Goal: Task Accomplishment & Management: Use online tool/utility

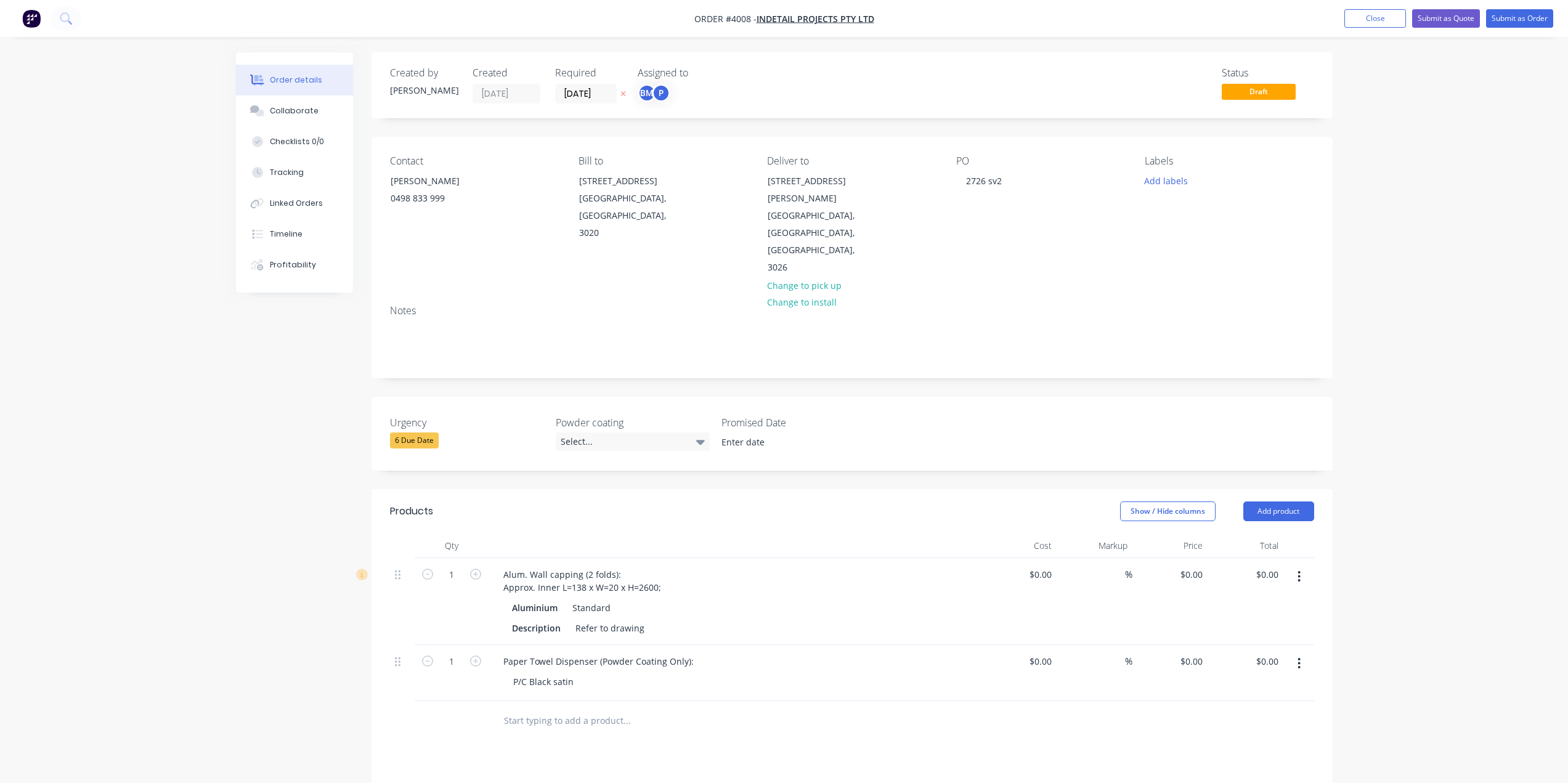
scroll to position [123, 0]
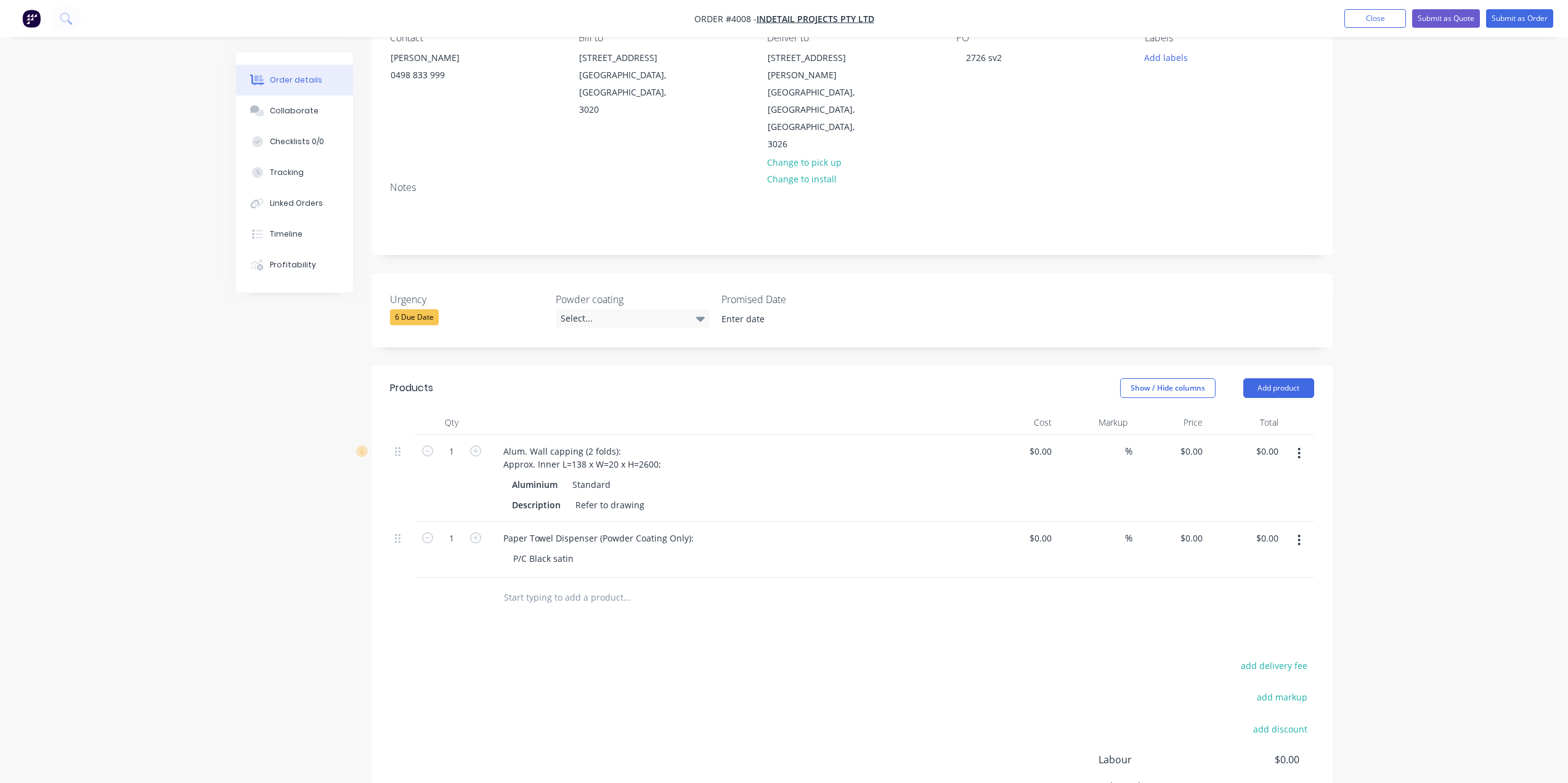
click at [229, 515] on div "Order details Collaborate Checklists 0/0 Tracking Linked Orders Timeline Profit…" at bounding box center [784, 430] width 1122 height 1003
click at [307, 509] on div "Created by [PERSON_NAME] Created [DATE] Required [DATE] Assigned to BM P Status…" at bounding box center [784, 430] width 1097 height 1003
click at [904, 671] on div "add delivery fee add markup add discount Labour $0.00 Sub total $0.00 Margin $0…" at bounding box center [851, 776] width 924 height 237
click at [303, 114] on div "Collaborate" at bounding box center [294, 111] width 49 height 12
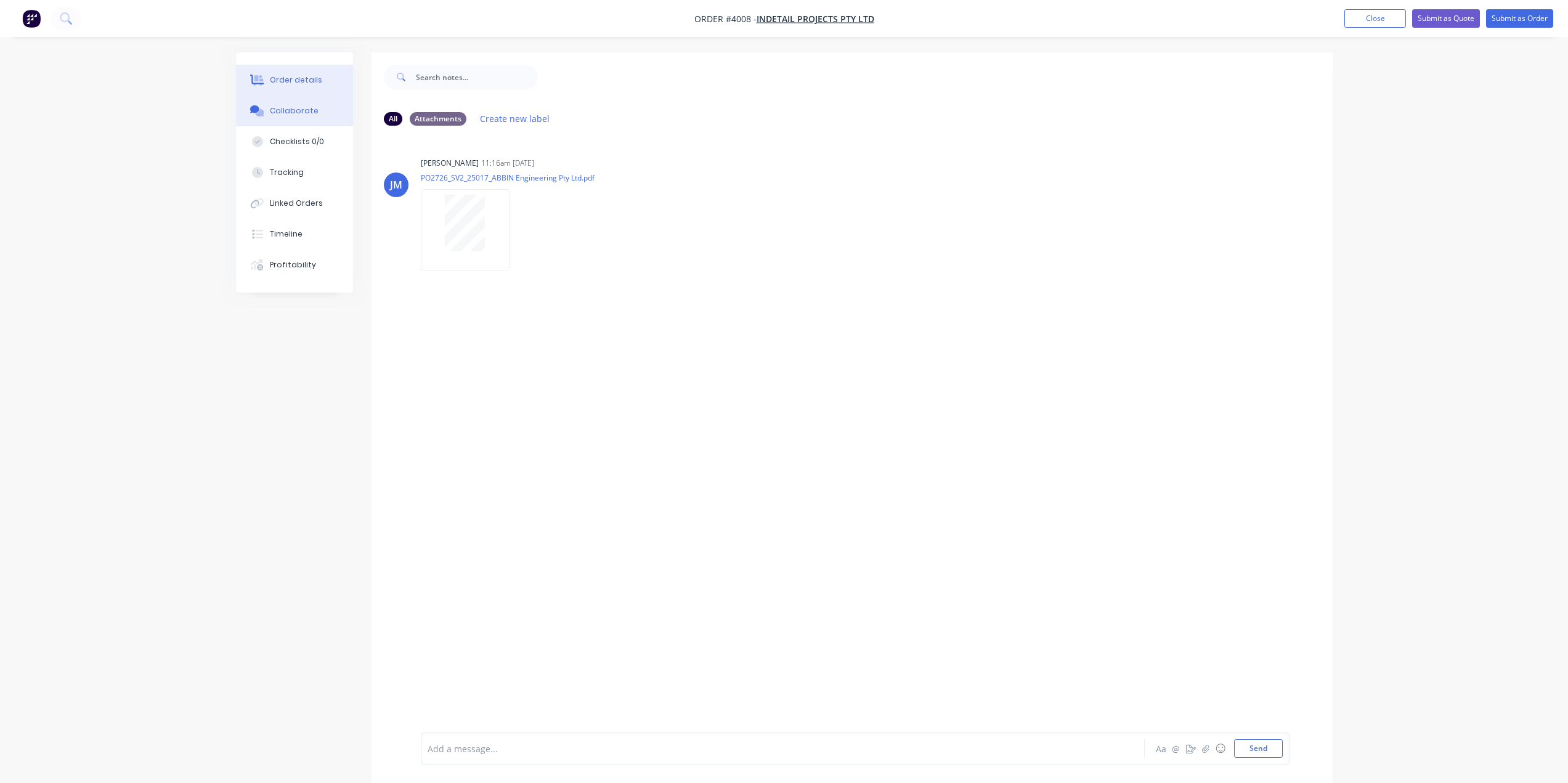
click at [318, 94] on button "Order details" at bounding box center [294, 80] width 117 height 31
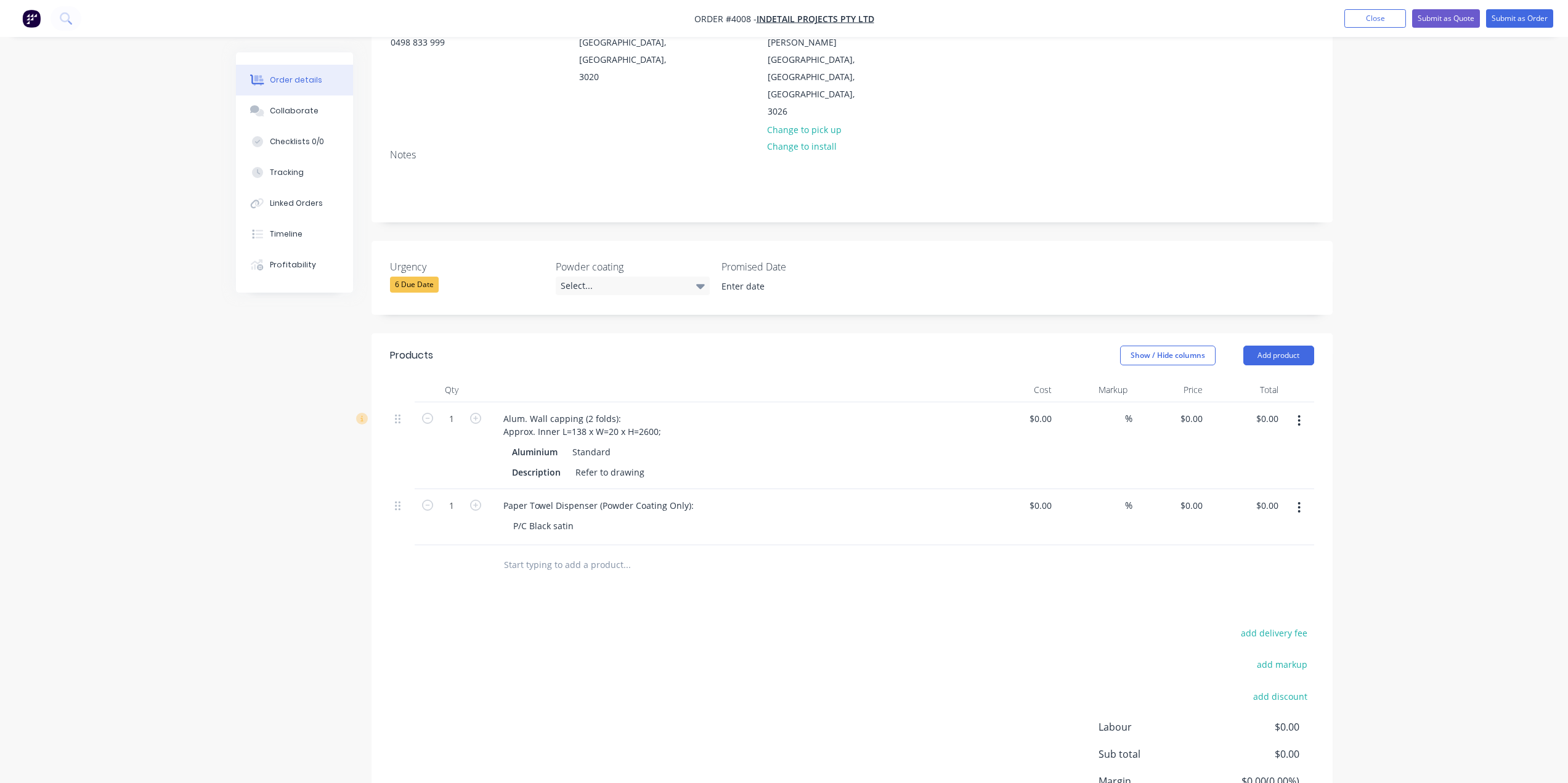
scroll to position [237, 0]
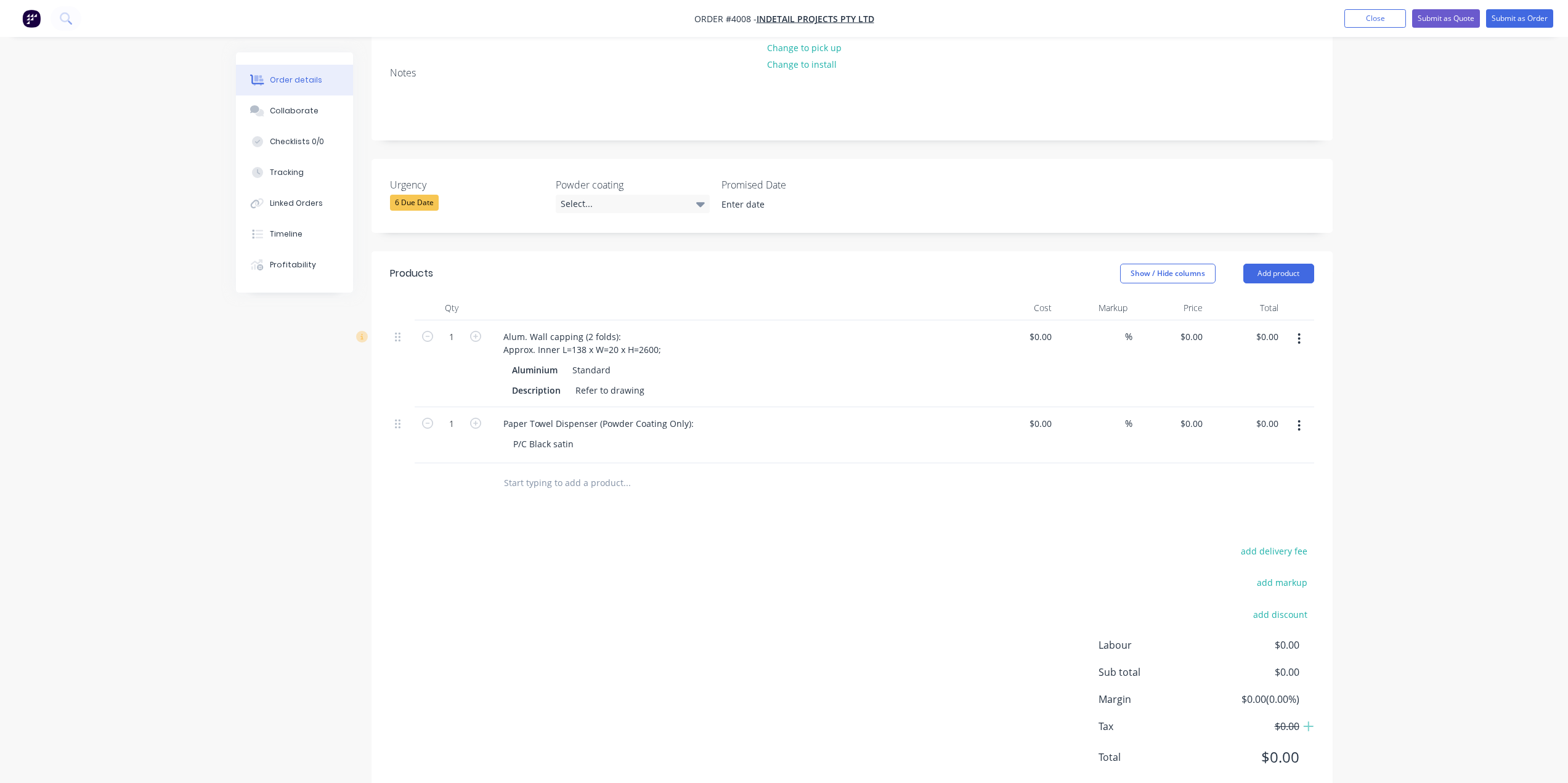
click at [1303, 328] on button "button" at bounding box center [1299, 338] width 29 height 22
click at [1284, 387] on div "Duplicate" at bounding box center [1255, 396] width 95 height 18
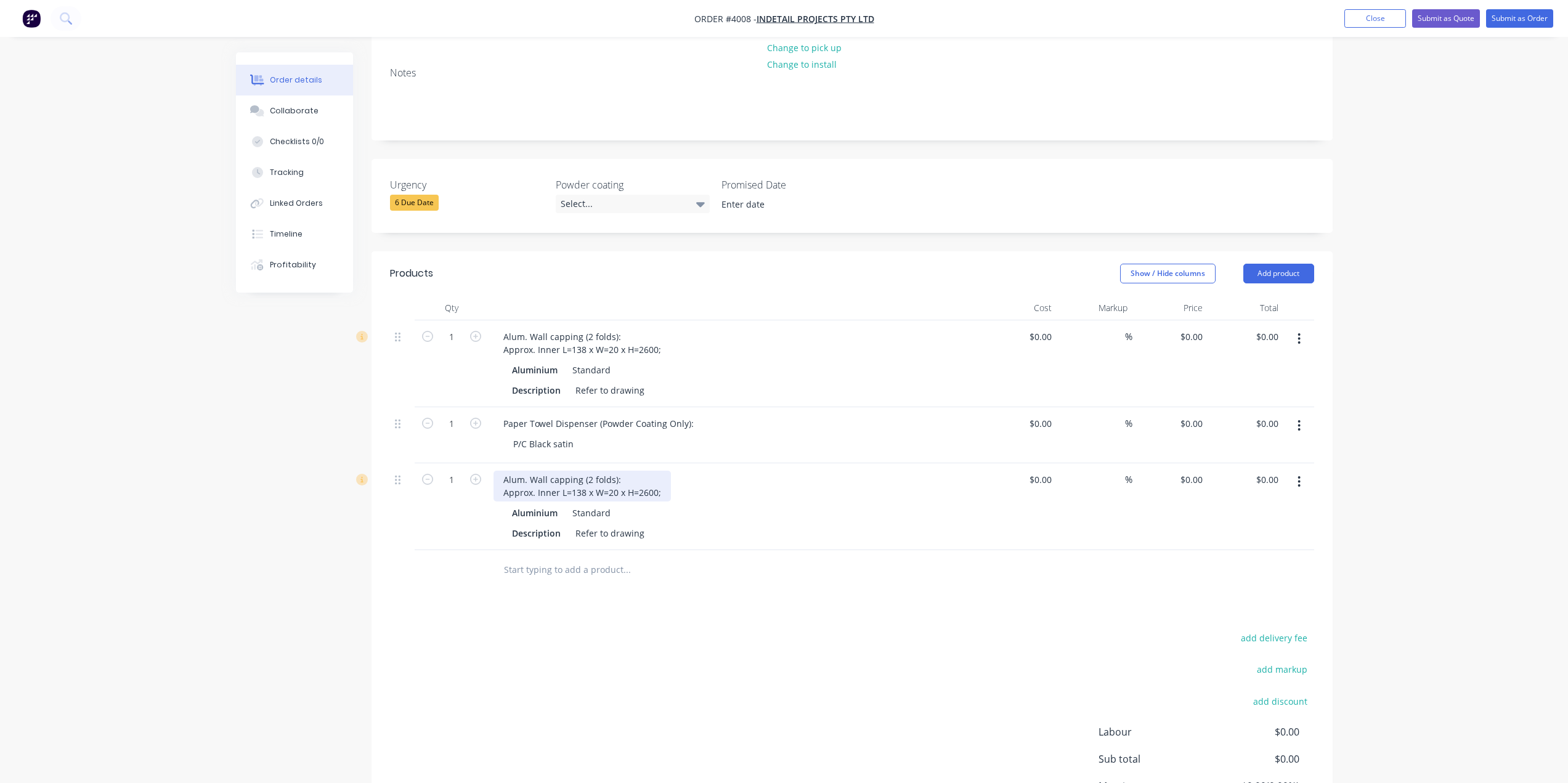
click at [604, 470] on div "Alum. Wall capping (2 folds): Approx. Inner L=138 x W=20 x H=2600;" at bounding box center [582, 485] width 177 height 31
click at [628, 470] on div "Alum. Wall capping (2 folds): Approx. Inner L=138 x W=20 x H=2600;" at bounding box center [582, 485] width 177 height 31
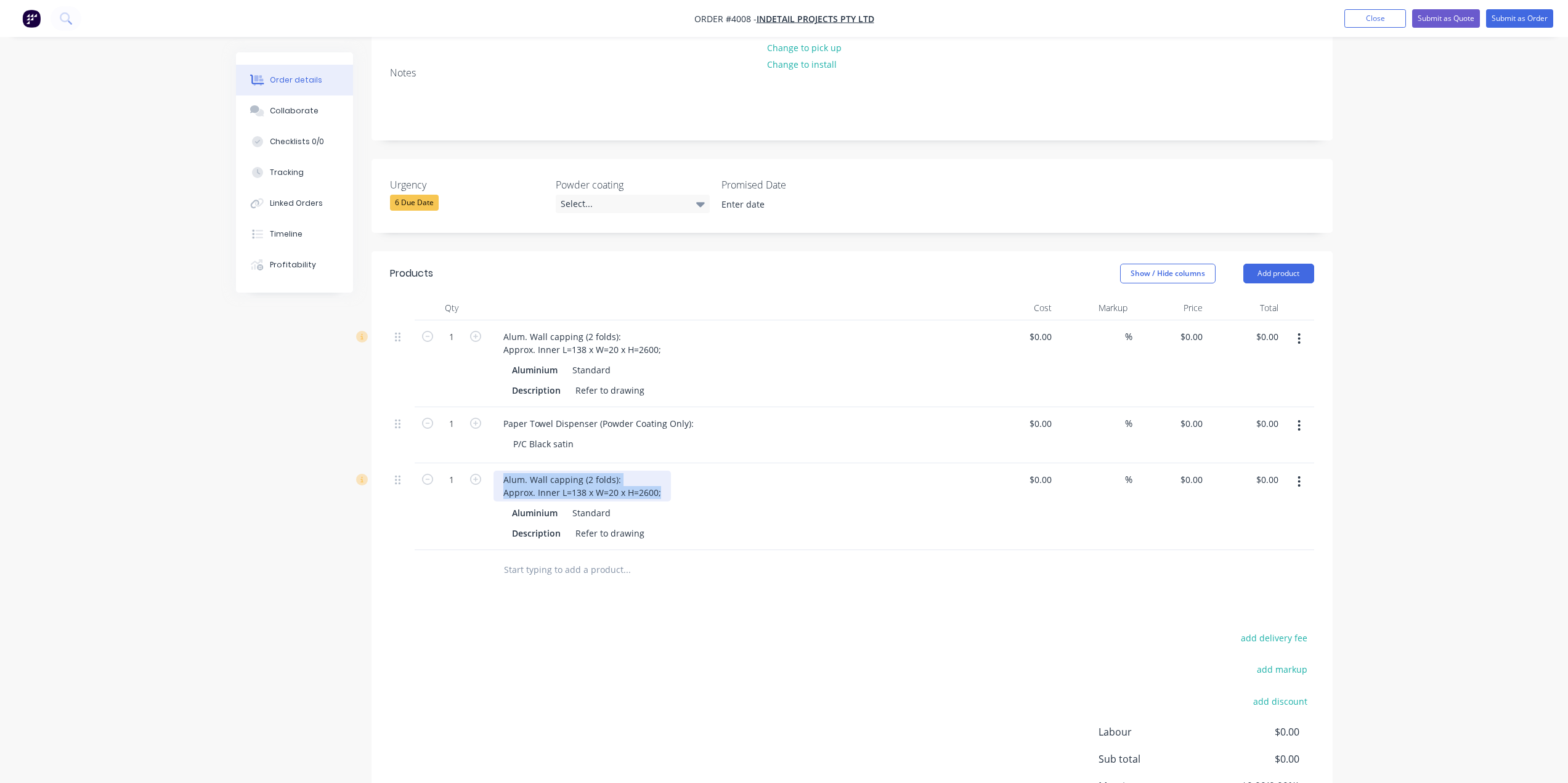
drag, startPoint x: 660, startPoint y: 461, endPoint x: 185, endPoint y: 365, distance: 484.6
click at [240, 381] on div "Created by [PERSON_NAME] Created [DATE] Required [DATE] Assigned to BM P Status…" at bounding box center [784, 360] width 1097 height 1089
paste div
click at [581, 470] on div "Alum window Sil" at bounding box center [734, 479] width 483 height 18
drag, startPoint x: 573, startPoint y: 445, endPoint x: 673, endPoint y: 505, distance: 116.6
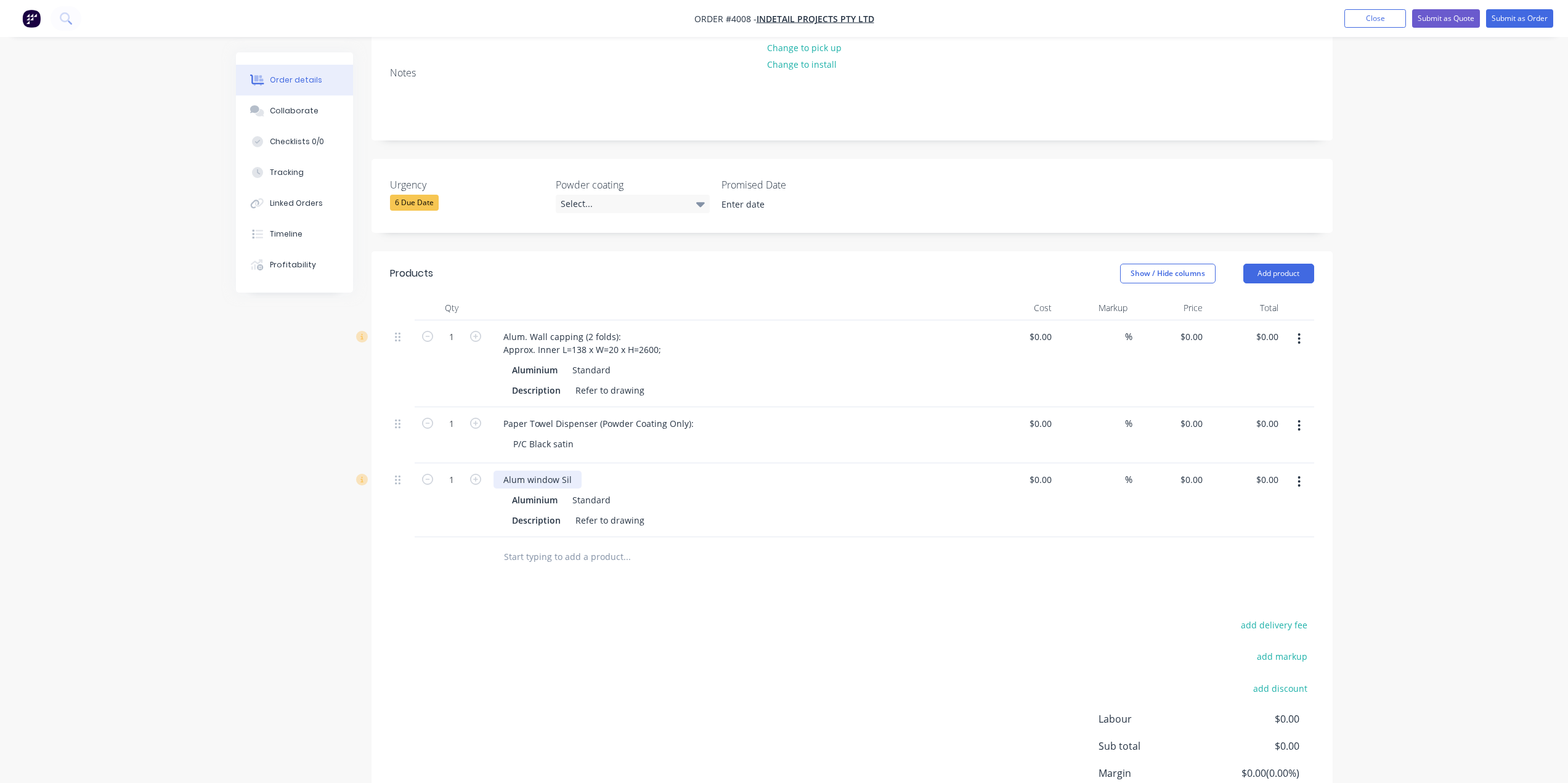
click at [573, 470] on div "Alum window Sil" at bounding box center [537, 479] width 88 height 18
click at [602, 470] on div "Alum window Sil Approx. L= 4200 x W= 150 x D= 50" at bounding box center [608, 479] width 229 height 18
click at [603, 470] on div "Alum window Sil Approx. L= 4200 x W= 150 x D= 50" at bounding box center [608, 479] width 229 height 18
drag, startPoint x: 603, startPoint y: 446, endPoint x: 612, endPoint y: 444, distance: 9.2
click at [593, 470] on div "Alum window Sil Approx. L= 4200 x W= 150 x D= 50" at bounding box center [608, 479] width 229 height 18
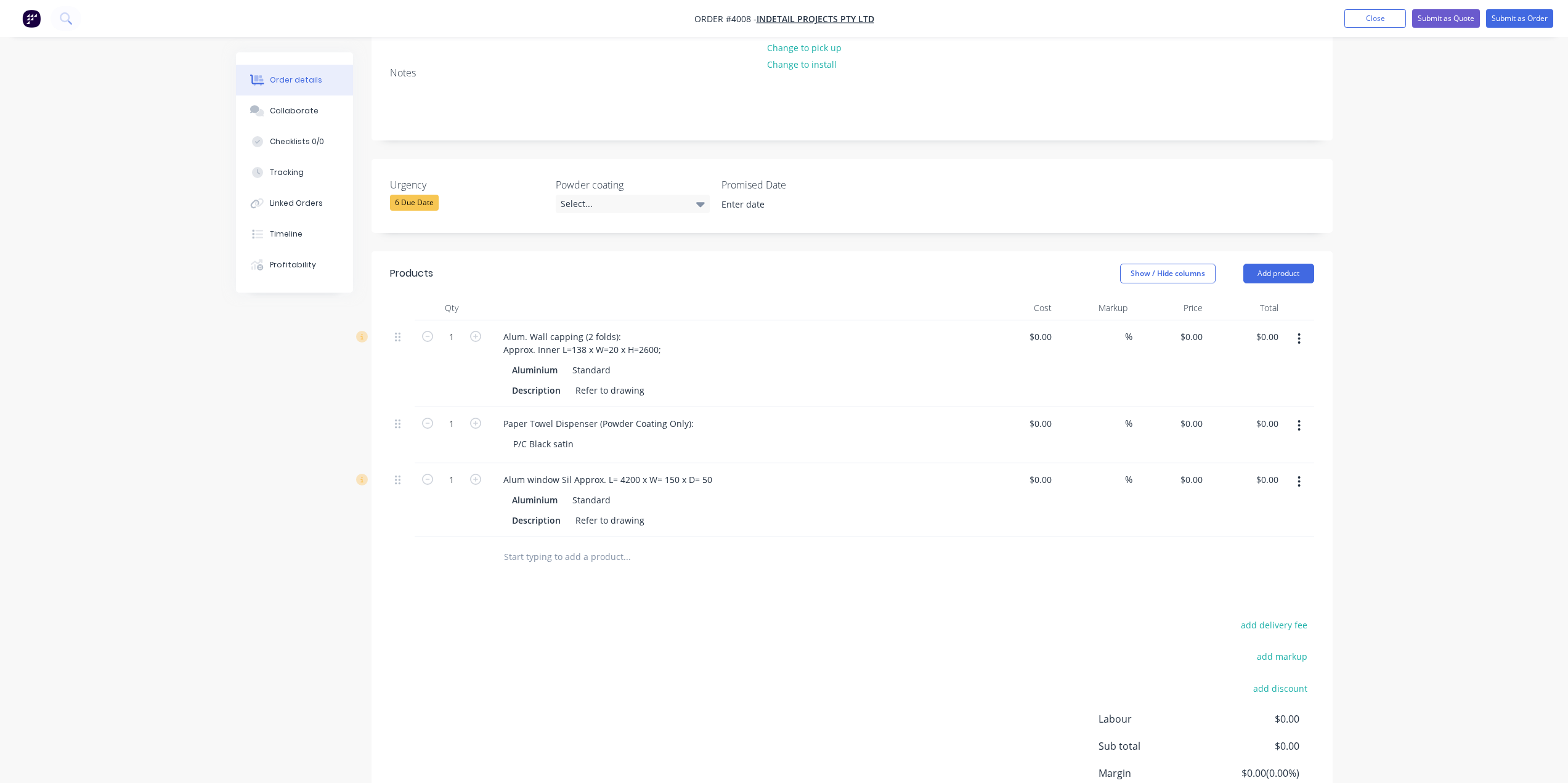
click at [856, 491] on div "Aluminium Standard" at bounding box center [735, 500] width 446 height 18
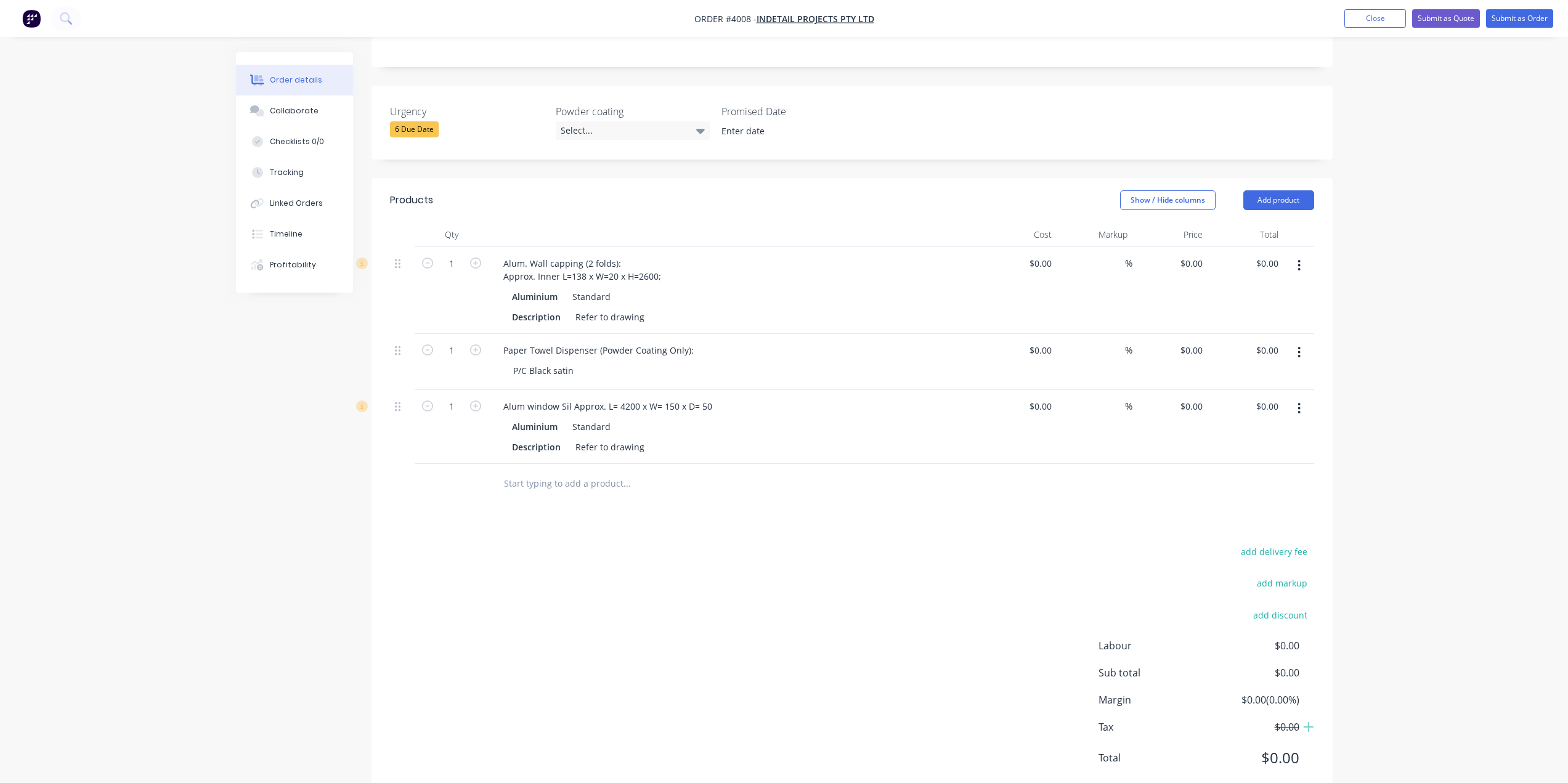
scroll to position [312, 0]
drag, startPoint x: 603, startPoint y: 368, endPoint x: 574, endPoint y: 372, distance: 29.3
click at [574, 397] on div "Alum window Sil Approx. L= 4200 x W= 150 x D= 50" at bounding box center [608, 406] width 229 height 18
click at [684, 604] on div "add delivery fee add markup add discount Labour $0.00 Sub total $0.00 Margin $0…" at bounding box center [851, 662] width 924 height 237
click at [574, 397] on div "Alum window Sil L= 4200 x W= 150 x D= 50" at bounding box center [592, 406] width 197 height 18
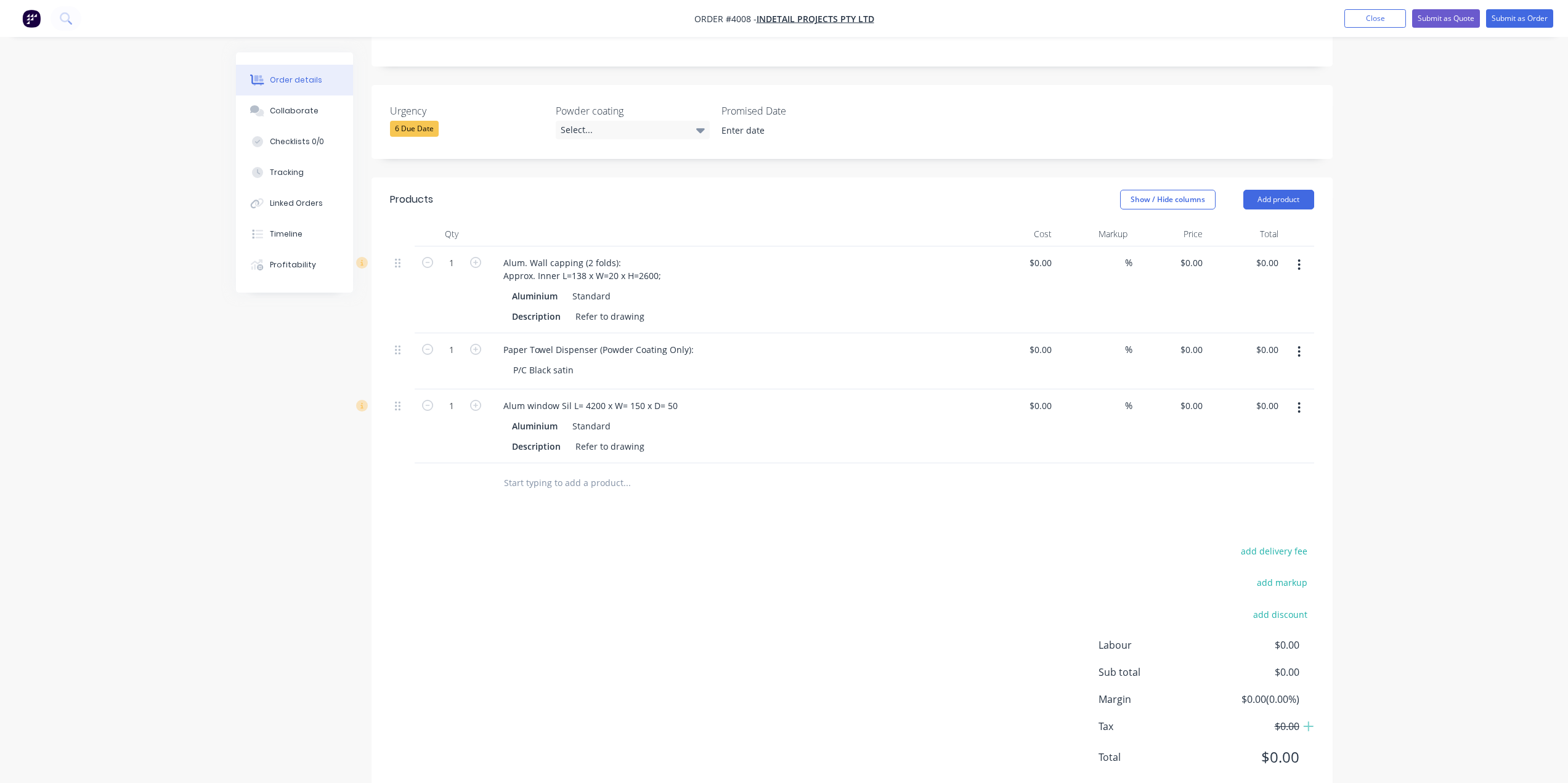
click at [889, 549] on div "add delivery fee add markup add discount Labour $0.00 Sub total $0.00 Margin $0…" at bounding box center [851, 662] width 924 height 237
click at [568, 397] on div "Alum window Sil L= 4200 x W= 150 x D= 50" at bounding box center [590, 406] width 194 height 18
click at [857, 647] on div "add delivery fee add markup add discount Labour $0.00 Sub total $0.00 Margin $0…" at bounding box center [851, 662] width 924 height 237
click at [477, 399] on icon "button" at bounding box center [476, 405] width 12 height 12
type input "2"
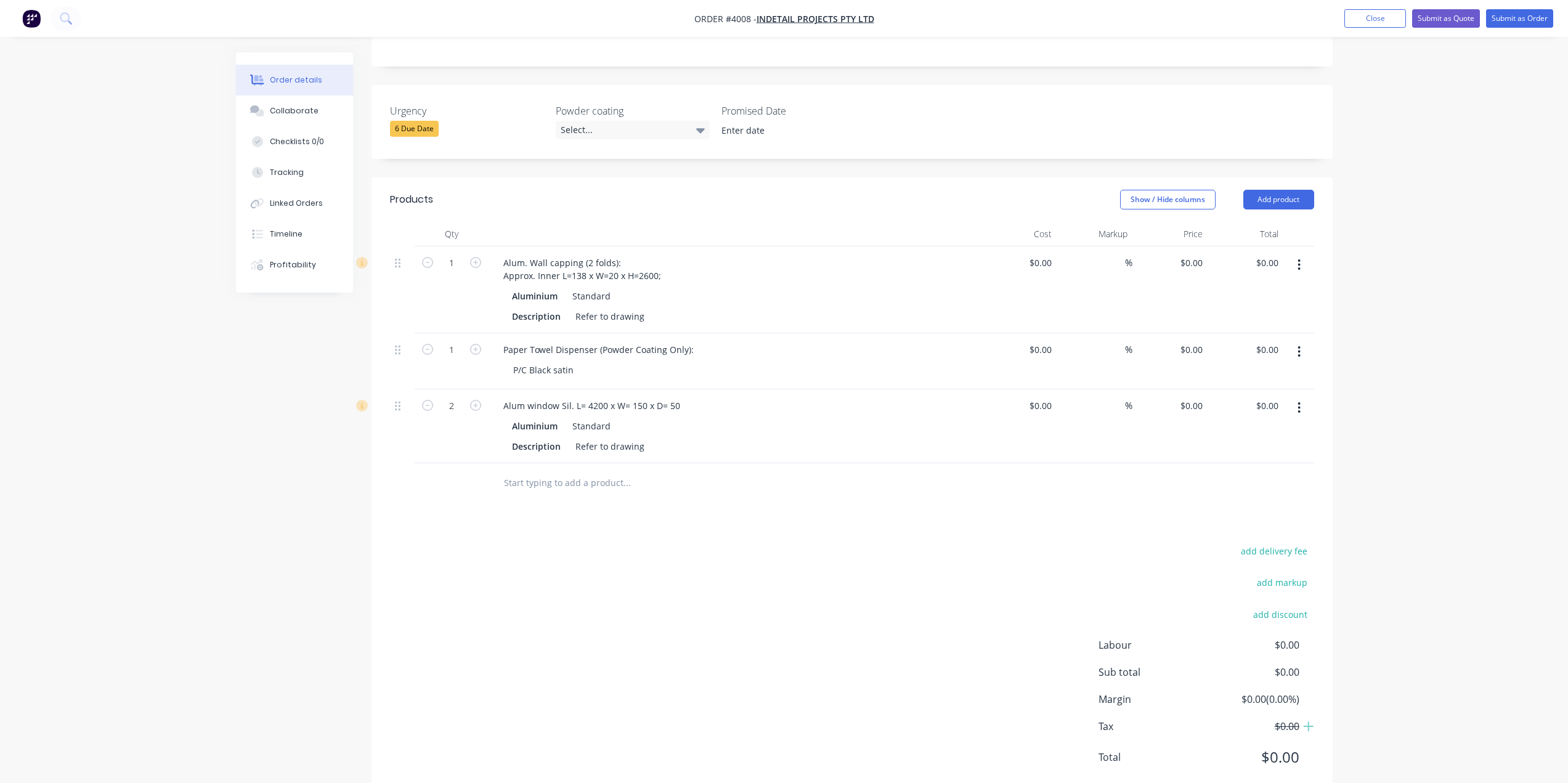
click at [1302, 397] on button "button" at bounding box center [1299, 407] width 29 height 22
click at [1277, 456] on div "Duplicate" at bounding box center [1255, 465] width 95 height 18
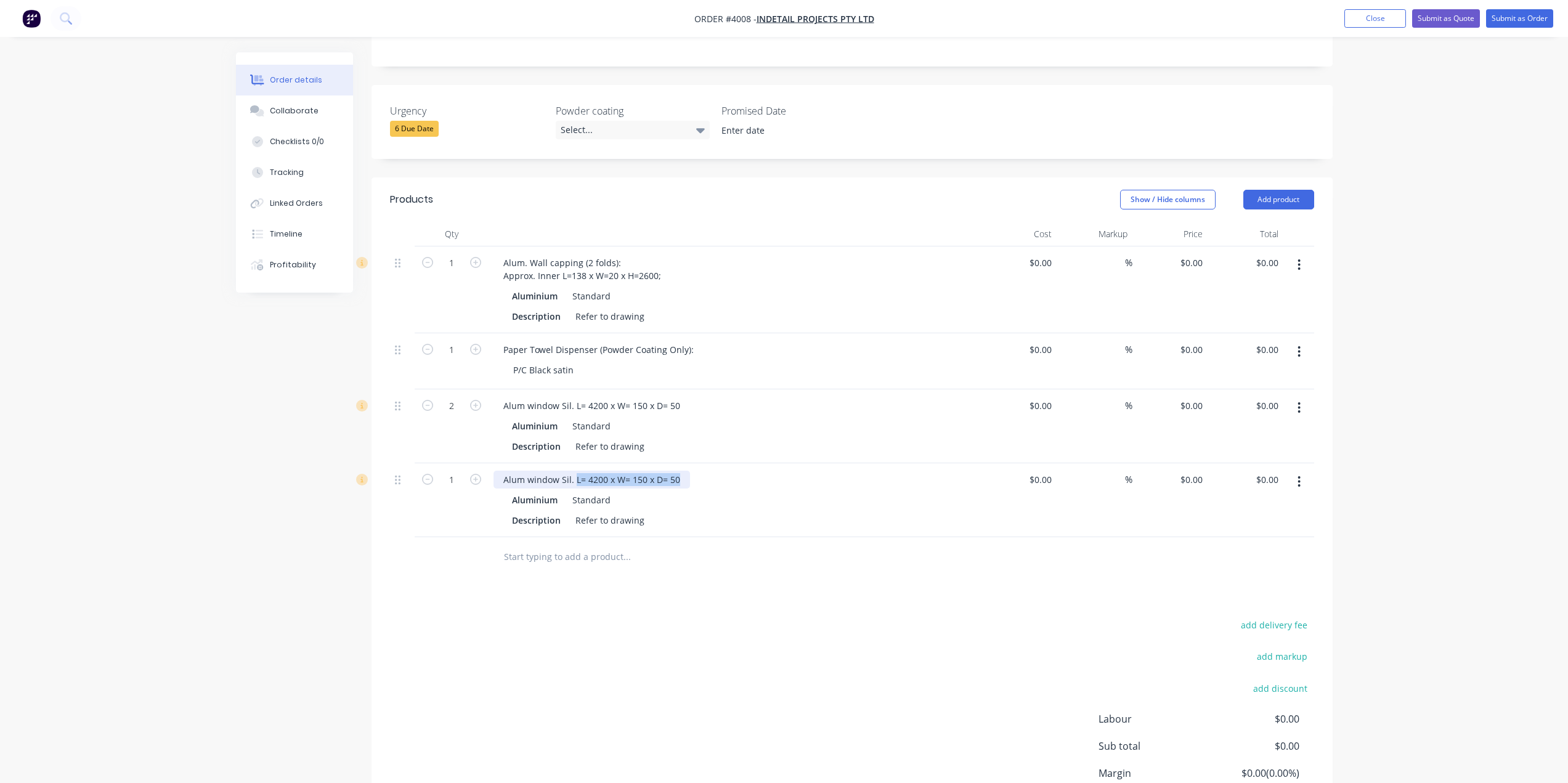
drag, startPoint x: 575, startPoint y: 442, endPoint x: 734, endPoint y: 431, distance: 159.4
click at [734, 463] on div "Alum window Sil. L= 4200 x W= 150 x D= 50 Aluminium Standard Description Refer …" at bounding box center [735, 500] width 493 height 74
paste div
click at [766, 545] on div at bounding box center [678, 557] width 369 height 25
click at [475, 474] on icon "button" at bounding box center [476, 479] width 12 height 12
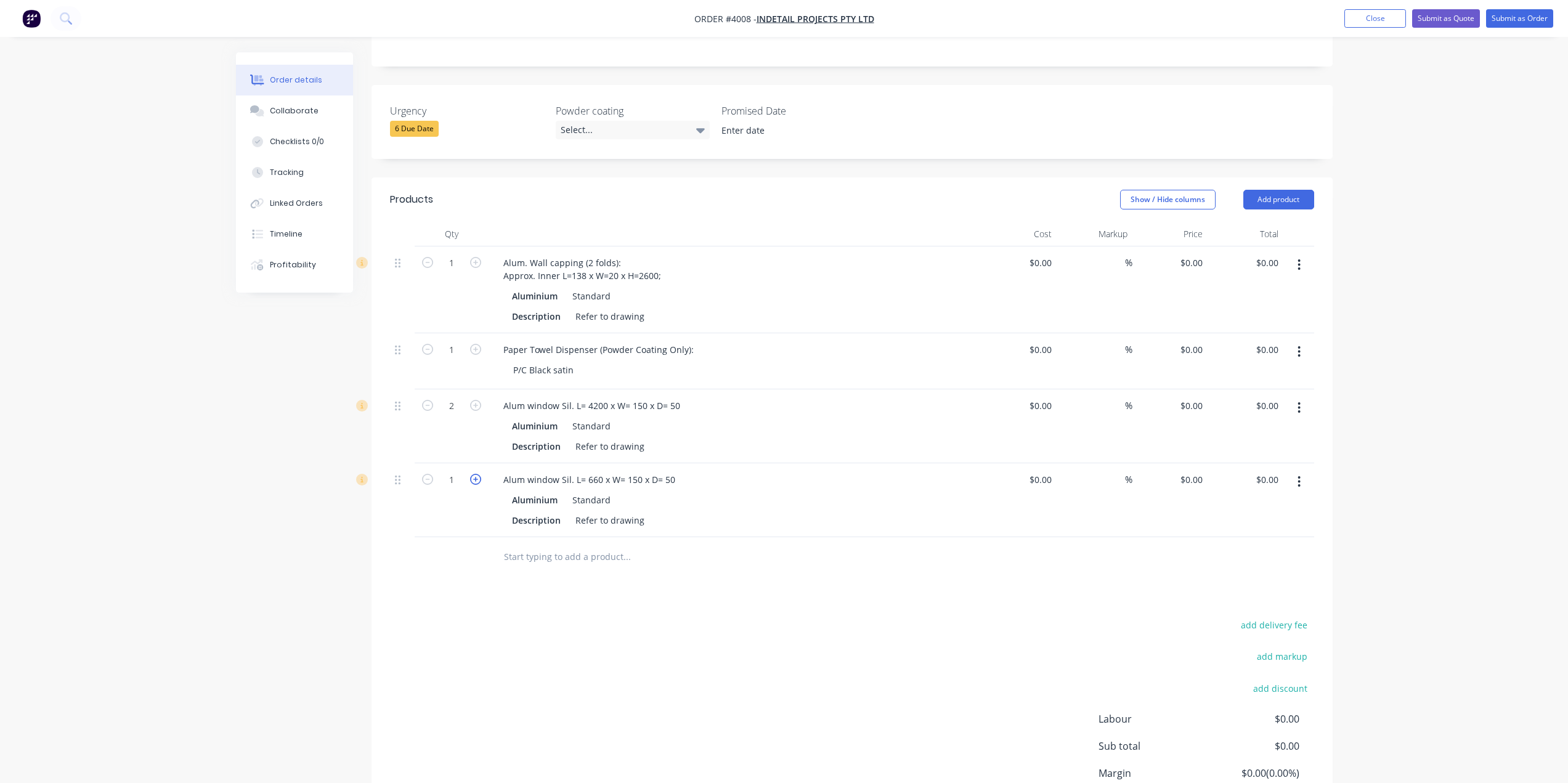
type input "2"
click at [483, 680] on div "add delivery fee add markup add discount Labour $0.00 Sub total $0.00 Margin $0…" at bounding box center [851, 735] width 924 height 237
click at [1296, 470] on button "button" at bounding box center [1299, 481] width 29 height 22
click at [867, 545] on div at bounding box center [710, 557] width 434 height 25
click at [1299, 477] on icon "button" at bounding box center [1300, 482] width 3 height 12
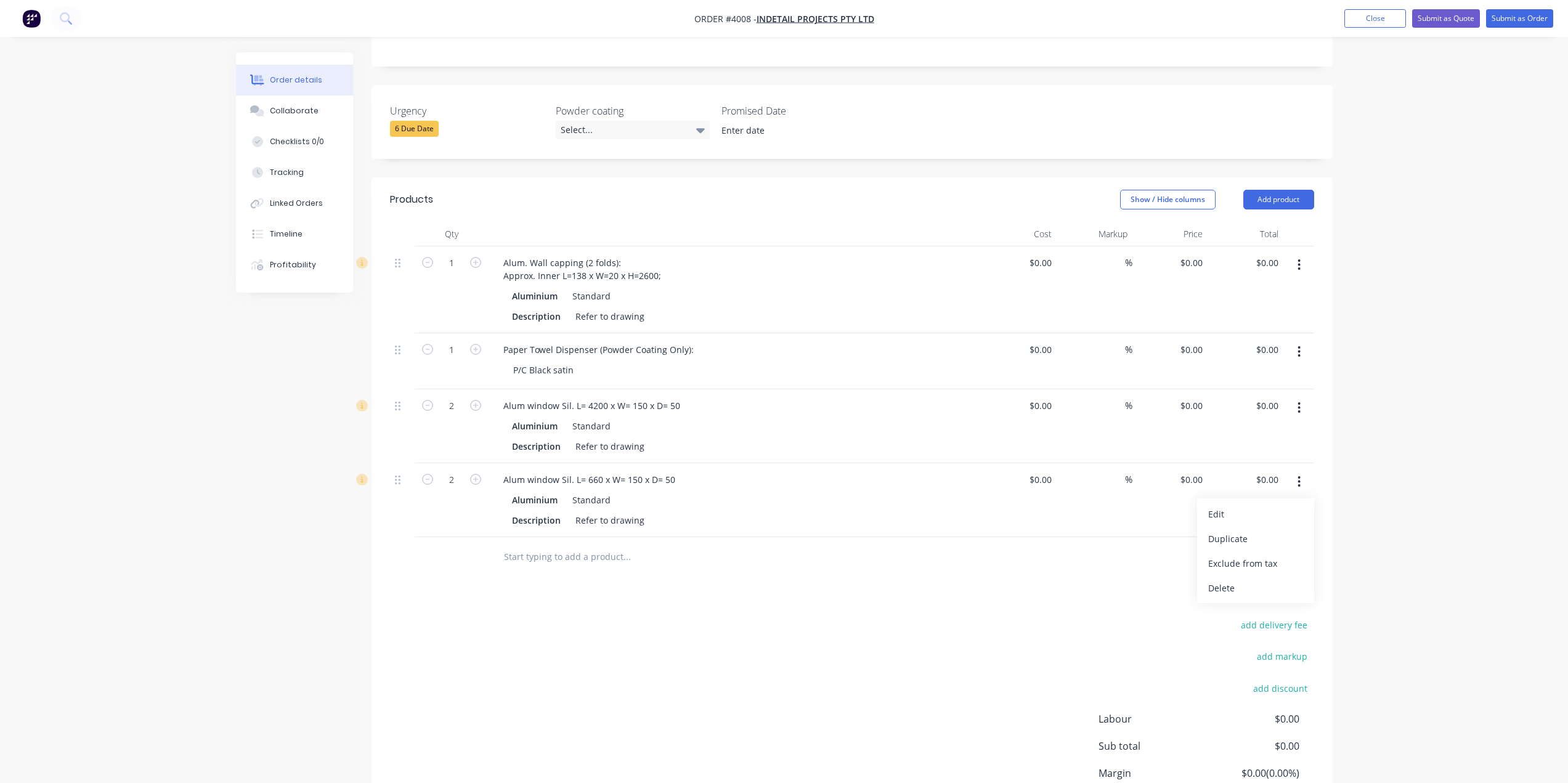
click at [1298, 345] on icon "button" at bounding box center [1299, 352] width 3 height 13
click at [1281, 396] on button "Duplicate" at bounding box center [1255, 408] width 117 height 25
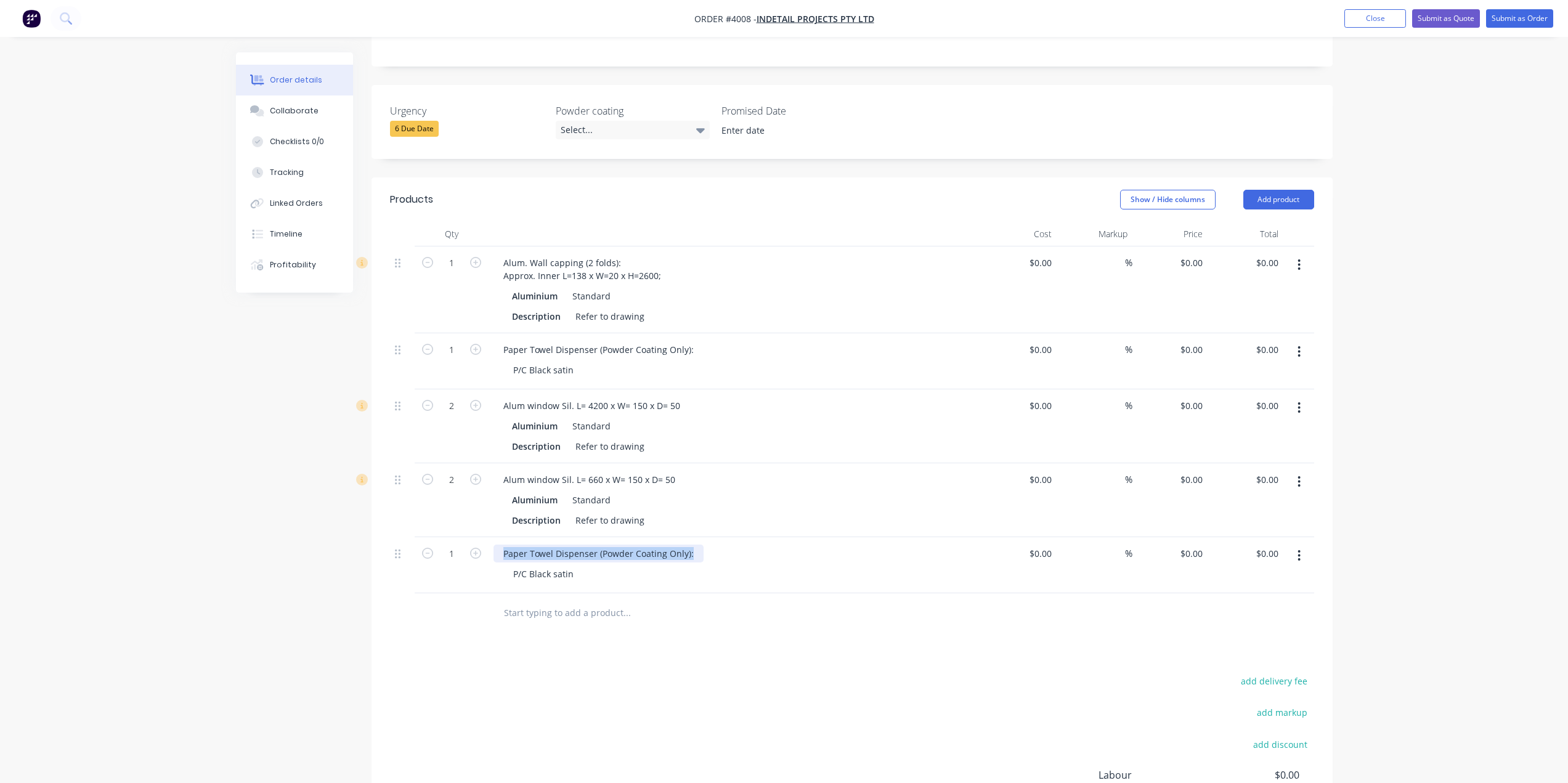
drag, startPoint x: 691, startPoint y: 516, endPoint x: 314, endPoint y: 487, distance: 378.1
click at [314, 487] on div "Created by [PERSON_NAME] Created [DATE] Required [DATE] Assigned to BM P Status…" at bounding box center [784, 344] width 1097 height 1207
paste div
click at [541, 545] on div "Door Kicker 1@ 860(W)X400(H);" at bounding box center [541, 560] width 97 height 31
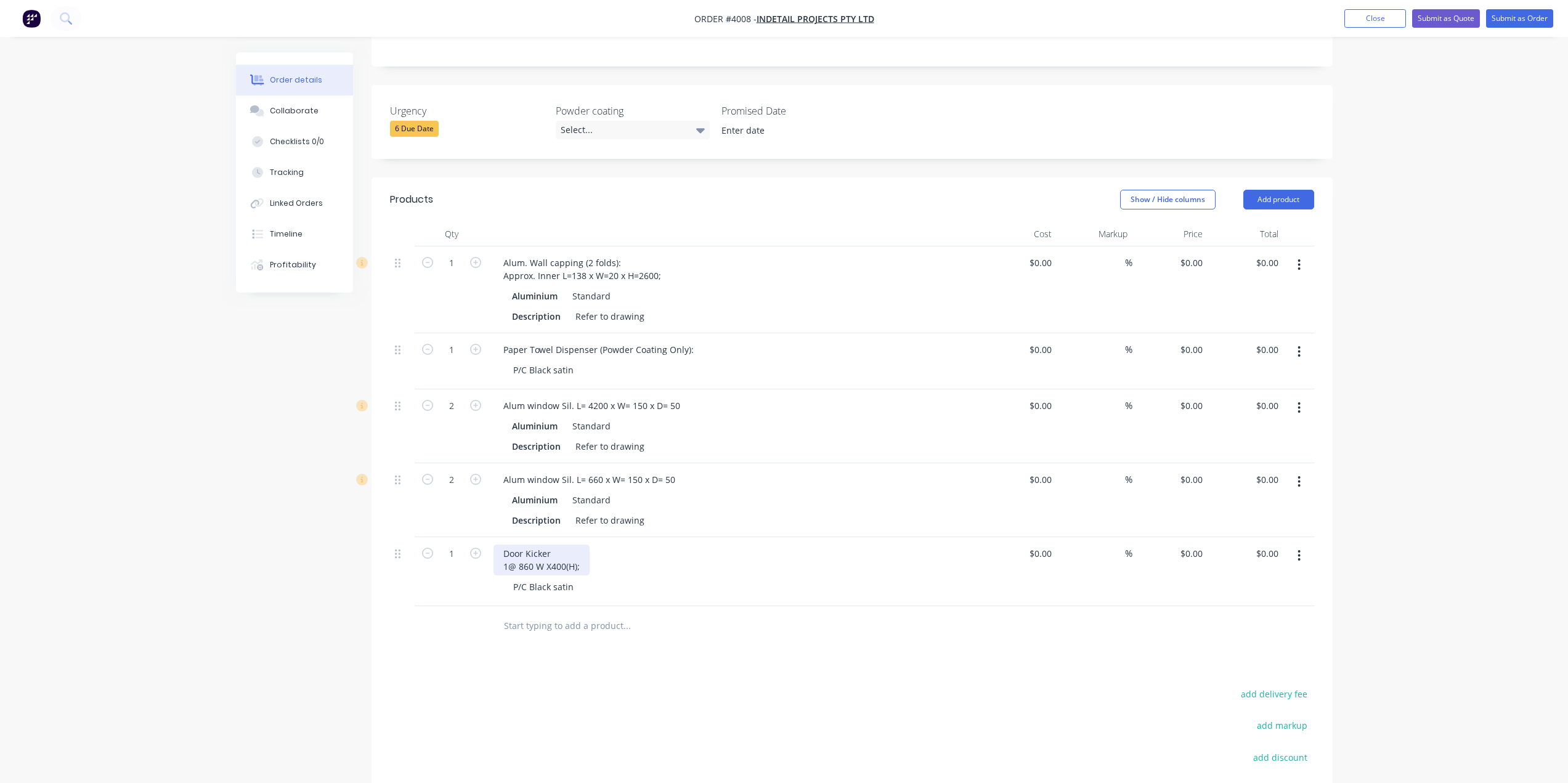
click at [582, 545] on div "Door Kicker 1@ 860 W X400(H);" at bounding box center [541, 560] width 97 height 31
click at [643, 570] on div "Door Kicker 1@ 860 W X 400 H P/C Black satin" at bounding box center [735, 572] width 493 height 69
click at [569, 545] on div "Door Kicker 1@ 860 W X 400 H" at bounding box center [540, 560] width 94 height 31
click at [749, 614] on input "text" at bounding box center [626, 626] width 246 height 25
click at [533, 545] on div "Door Kicker 1@ 860 W X 400H" at bounding box center [539, 560] width 91 height 31
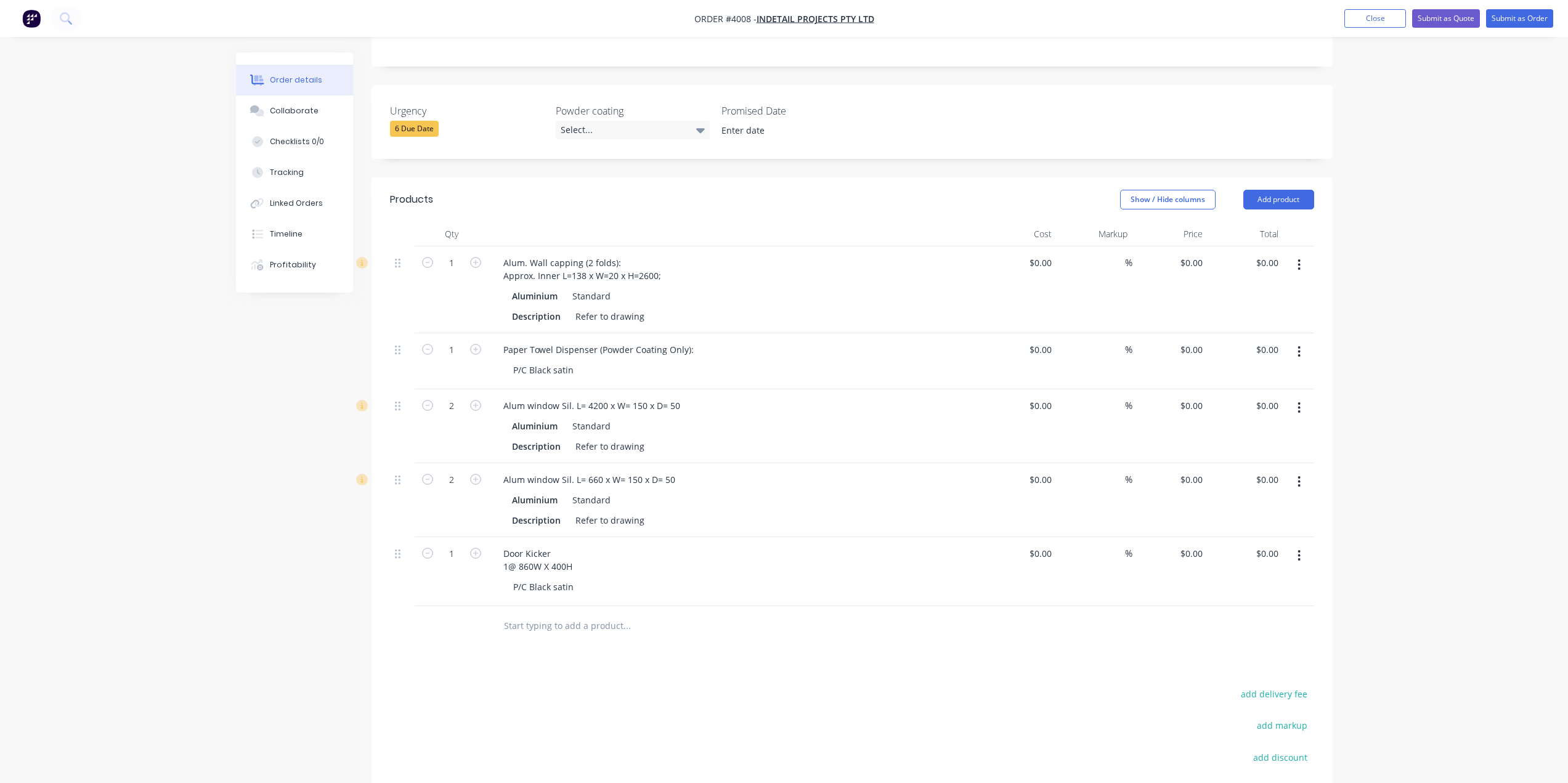
click at [819, 614] on div at bounding box center [678, 626] width 369 height 25
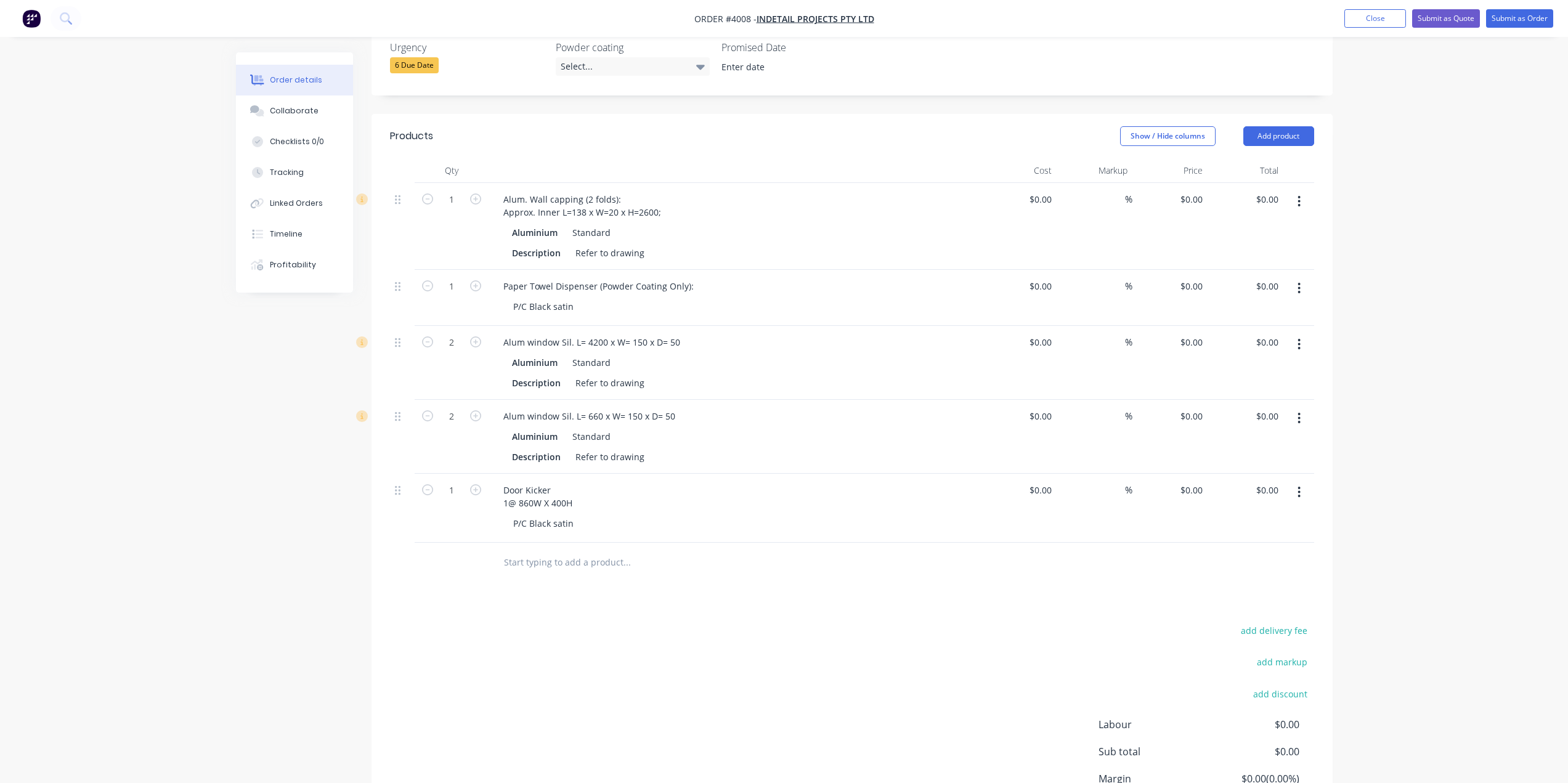
scroll to position [435, 0]
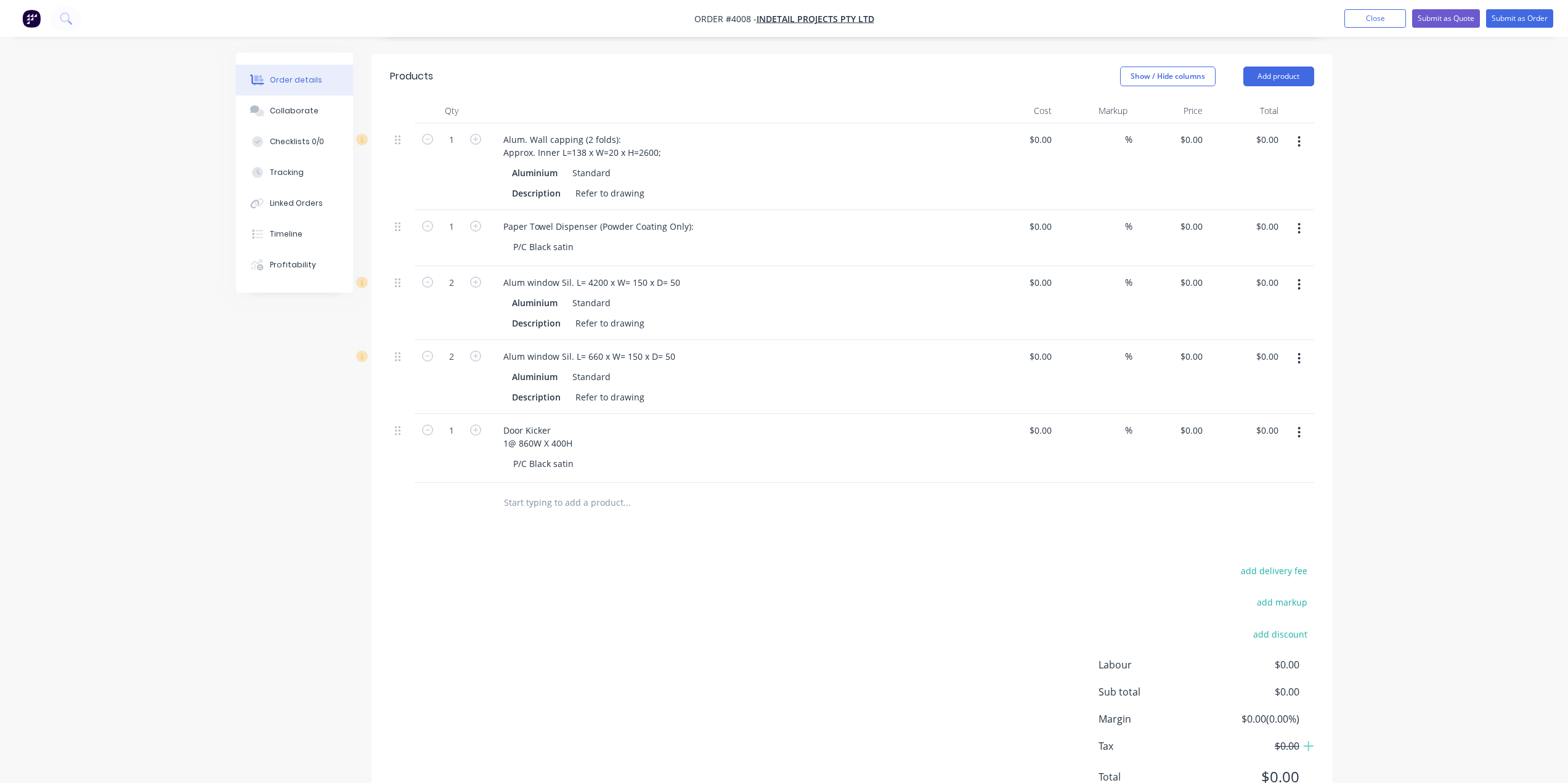
click at [535, 580] on div "add delivery fee add markup add discount Labour $0.00 Sub total $0.00 Margin $0…" at bounding box center [851, 681] width 924 height 237
